Goal: Use online tool/utility: Utilize a website feature to perform a specific function

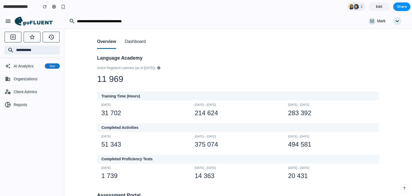
click at [134, 44] on button "Dashboard" at bounding box center [135, 42] width 21 height 14
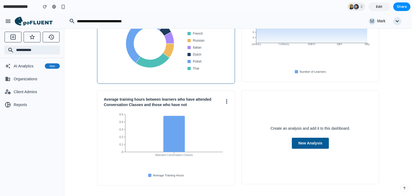
scroll to position [69, 0]
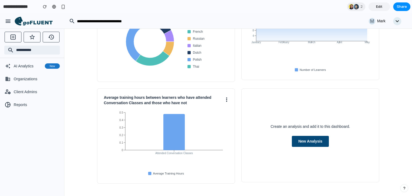
click at [310, 142] on button "New Analysis" at bounding box center [310, 141] width 37 height 11
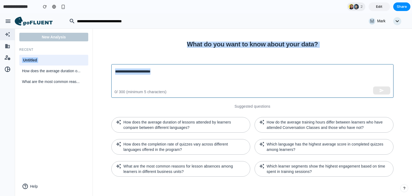
drag, startPoint x: 99, startPoint y: 35, endPoint x: 338, endPoint y: 97, distance: 246.5
click at [338, 97] on div "What do you want to know about your data? ​ 0 / 300 (minimum 5 characters) Sugg…" at bounding box center [253, 112] width 320 height 168
click at [288, 78] on textarea at bounding box center [252, 80] width 275 height 25
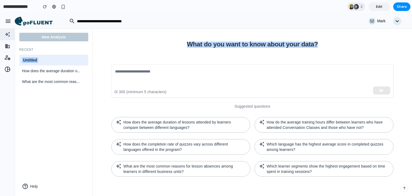
drag, startPoint x: 184, startPoint y: 43, endPoint x: 325, endPoint y: 50, distance: 141.4
click at [325, 50] on div "What do you want to know about your data? ​ 0 / 300 (minimum 5 characters) Sugg…" at bounding box center [252, 113] width 295 height 142
click at [325, 52] on div "What do you want to know about your data? ​ 0 / 300 (minimum 5 characters) Sugg…" at bounding box center [252, 113] width 295 height 142
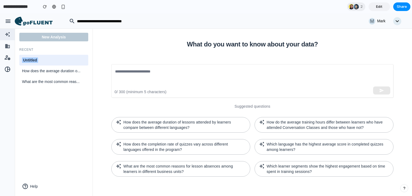
click at [55, 48] on h3 "Recent" at bounding box center [53, 50] width 69 height 4
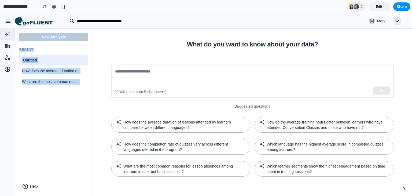
drag, startPoint x: 20, startPoint y: 44, endPoint x: 80, endPoint y: 89, distance: 74.9
click at [80, 89] on div "New Analysis Recent Untitled How does the average duration o... What are the mo…" at bounding box center [54, 112] width 78 height 168
click at [74, 121] on div "New Analysis Recent Untitled How does the average duration o... What are the mo…" at bounding box center [54, 112] width 78 height 168
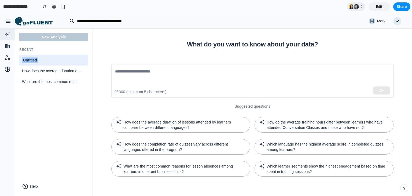
click at [50, 60] on div "Untitled" at bounding box center [54, 60] width 64 height 6
click at [48, 61] on input "********" at bounding box center [54, 60] width 64 height 7
type input "**********"
click at [66, 106] on div "New Analysis Recent Number Enrolled Learners How does the average duration o...…" at bounding box center [54, 112] width 78 height 168
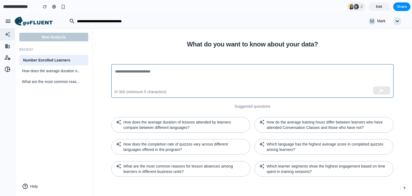
click at [142, 74] on textarea at bounding box center [252, 80] width 275 height 25
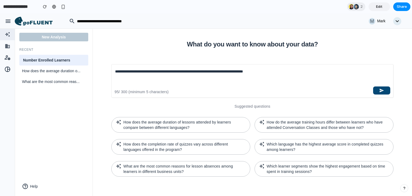
type textarea "**********"
click at [384, 90] on icon "button" at bounding box center [382, 90] width 5 height 5
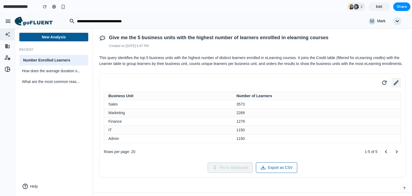
click at [393, 86] on icon at bounding box center [397, 83] width 8 height 8
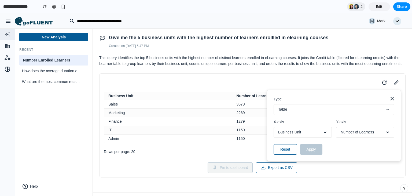
click at [303, 115] on button "Table" at bounding box center [334, 109] width 121 height 11
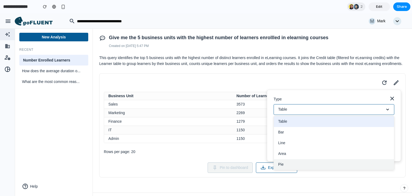
click at [320, 169] on button "Pie" at bounding box center [334, 164] width 120 height 11
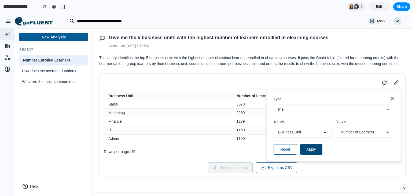
click at [315, 154] on button "Apply" at bounding box center [312, 149] width 22 height 10
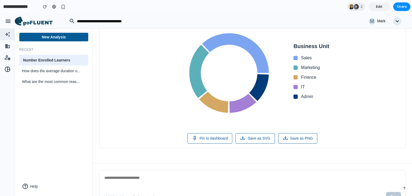
scroll to position [81, 0]
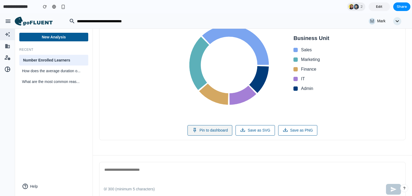
click at [209, 136] on button "Pin to dashboard" at bounding box center [210, 130] width 45 height 10
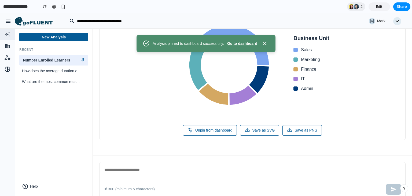
click at [34, 23] on icon at bounding box center [38, 23] width 30 height 5
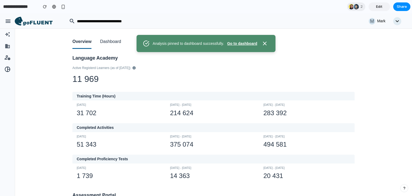
click at [113, 41] on button "Dashboard" at bounding box center [110, 42] width 21 height 14
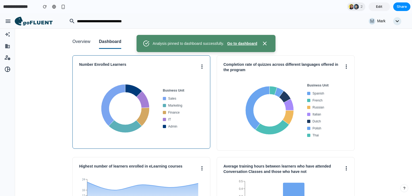
click at [127, 68] on div "Number Enrolled Learners" at bounding box center [141, 66] width 125 height 9
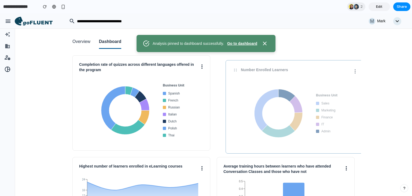
drag, startPoint x: 106, startPoint y: 66, endPoint x: 259, endPoint y: 70, distance: 153.4
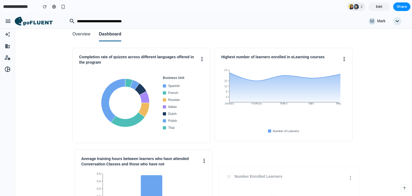
scroll to position [30, 0]
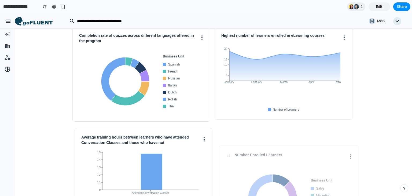
drag, startPoint x: 278, startPoint y: 65, endPoint x: 279, endPoint y: 170, distance: 105.0
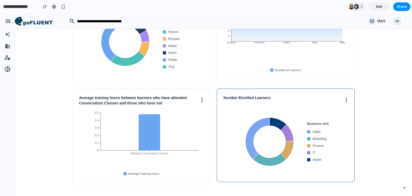
scroll to position [69, 0]
click at [345, 100] on button at bounding box center [346, 99] width 3 height 9
click at [327, 110] on button "Unpin" at bounding box center [327, 111] width 42 height 13
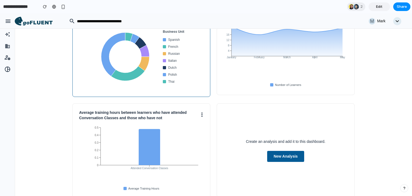
scroll to position [0, 0]
